Goal: Information Seeking & Learning: Learn about a topic

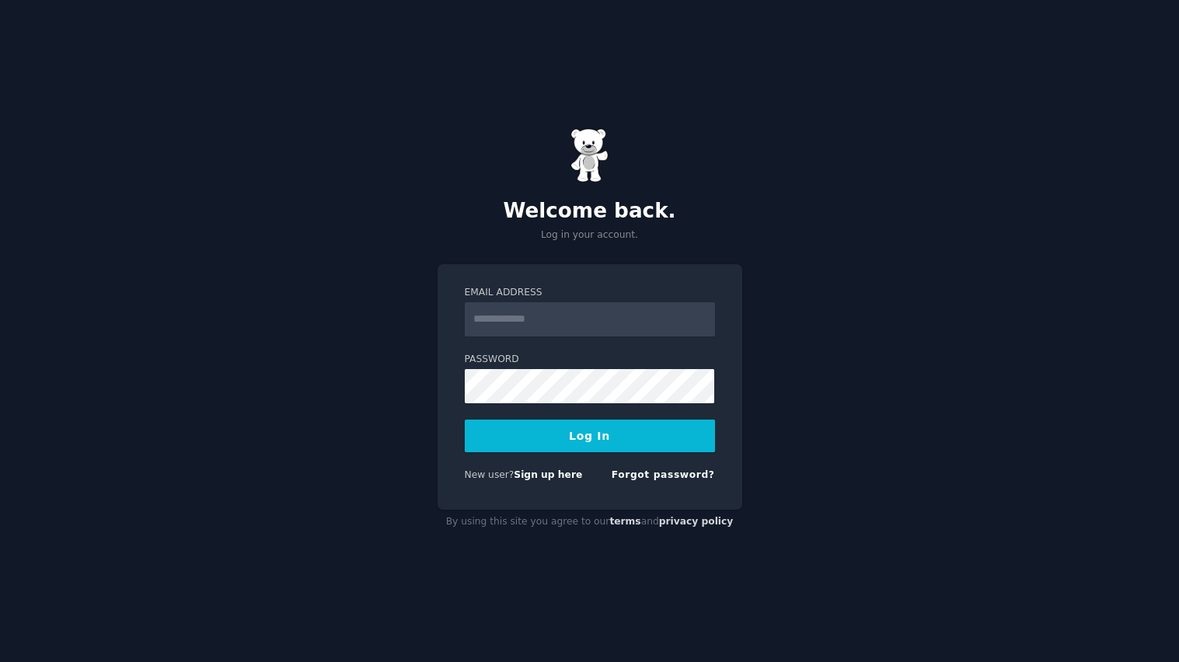
click at [556, 327] on input "Email Address" at bounding box center [590, 319] width 250 height 34
type input "**********"
click at [603, 435] on button "Log In" at bounding box center [590, 436] width 250 height 33
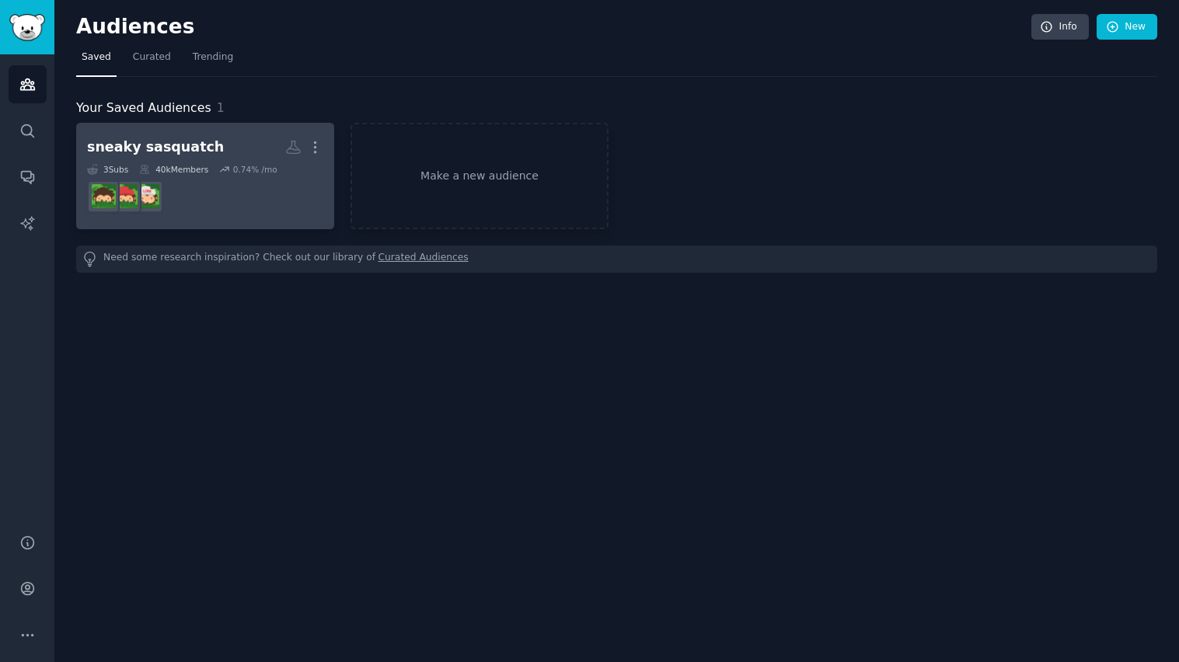
click at [308, 204] on dd at bounding box center [205, 197] width 236 height 44
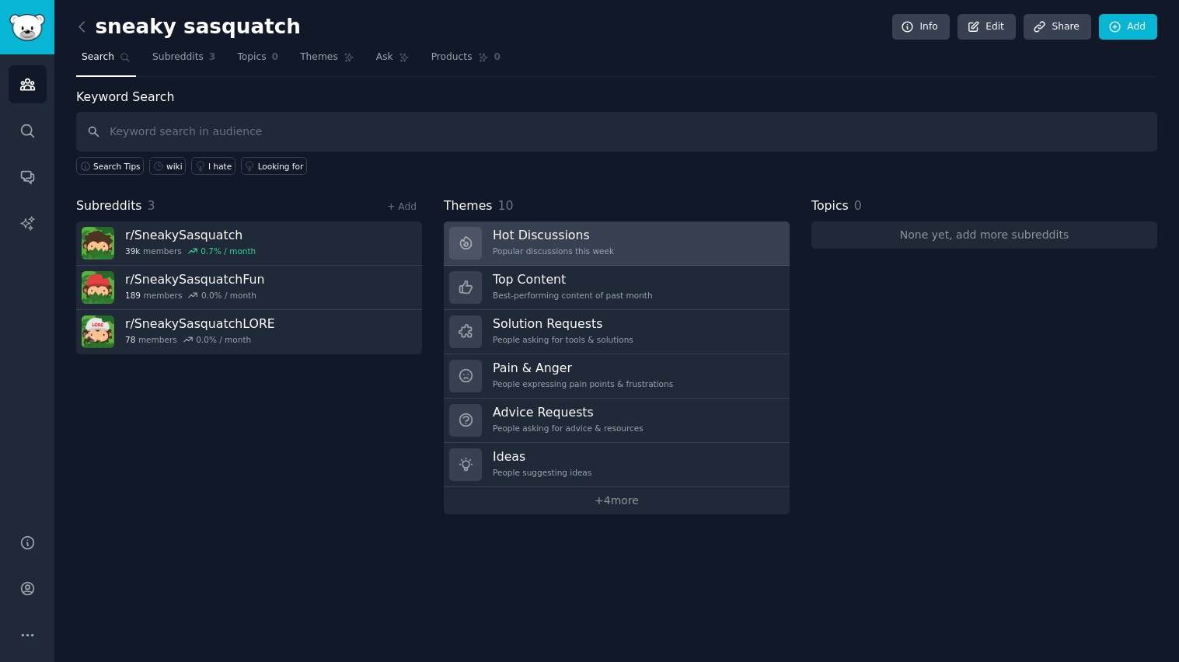
click at [583, 246] on div "Popular discussions this week" at bounding box center [553, 251] width 121 height 11
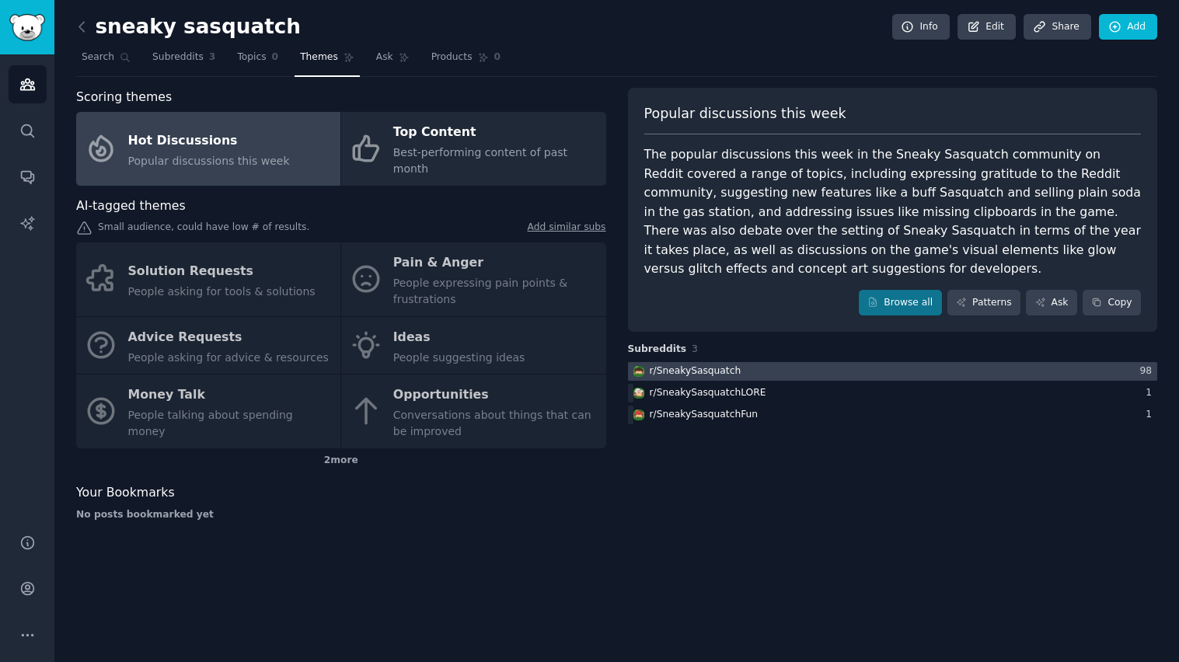
click at [895, 362] on div at bounding box center [893, 371] width 530 height 19
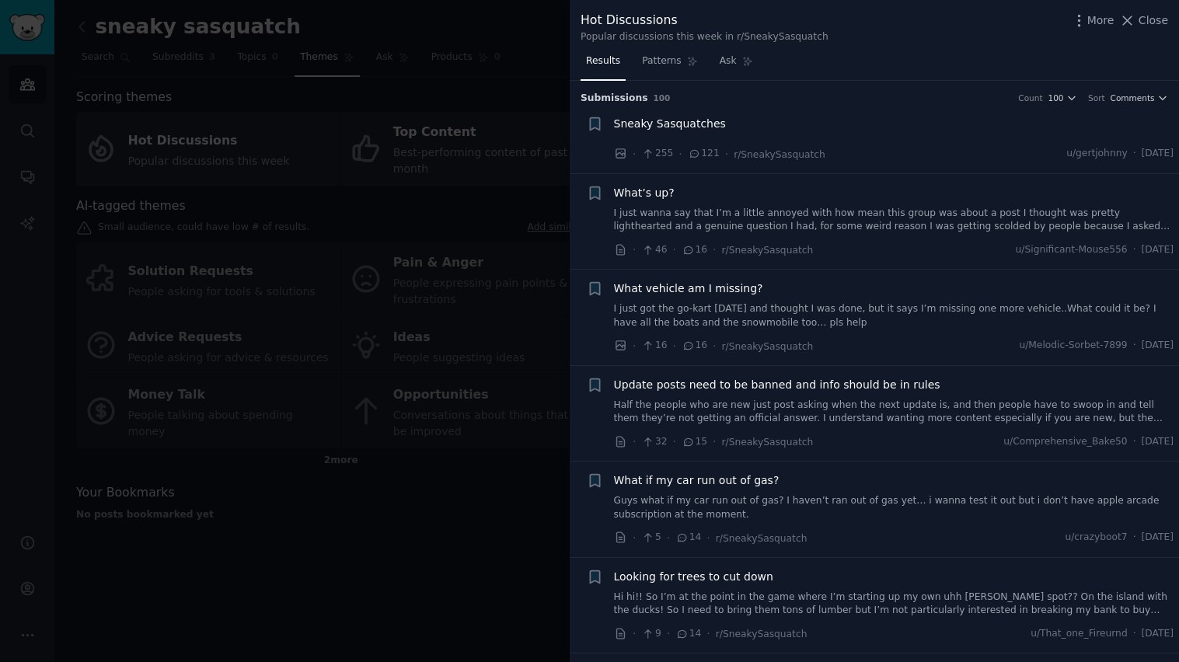
click at [626, 193] on span "What’s up?" at bounding box center [644, 193] width 61 height 16
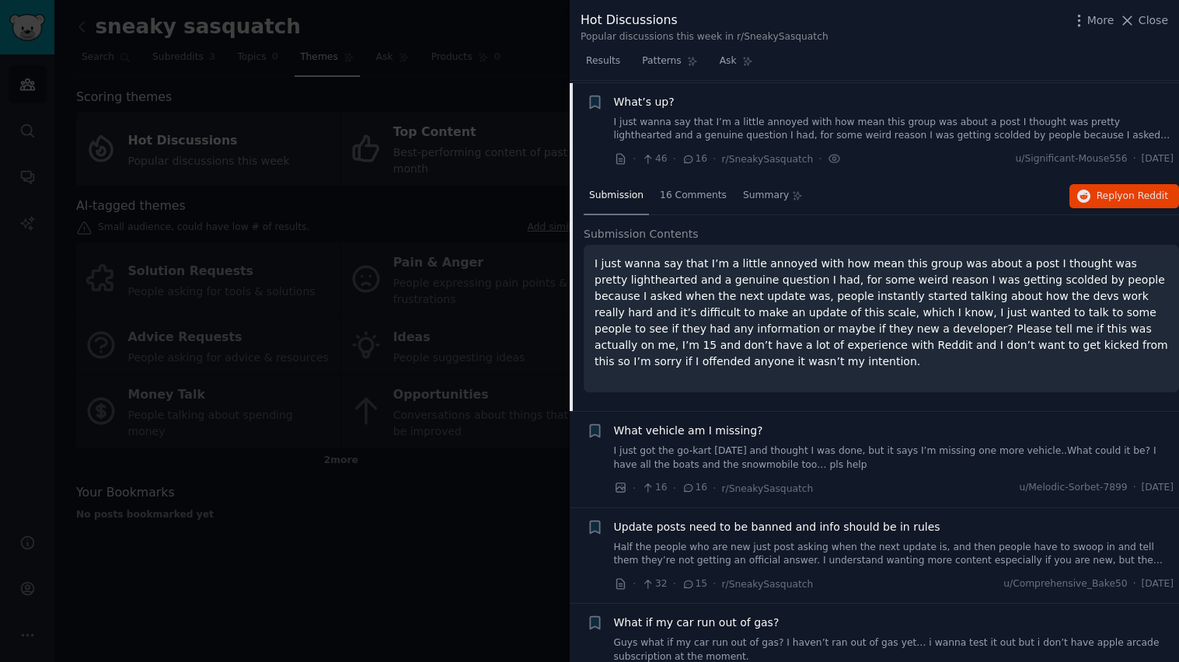
scroll to position [92, 0]
click at [479, 185] on div at bounding box center [589, 331] width 1179 height 662
